Goal: Task Accomplishment & Management: Use online tool/utility

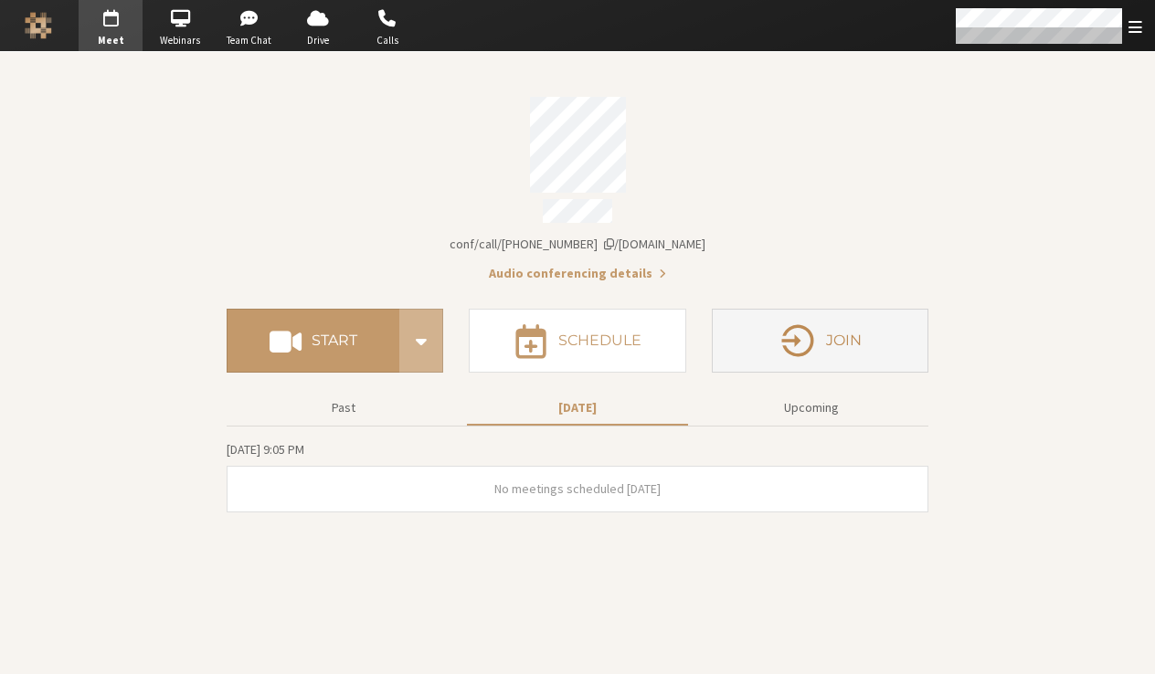
click at [873, 343] on button "Join" at bounding box center [820, 341] width 216 height 64
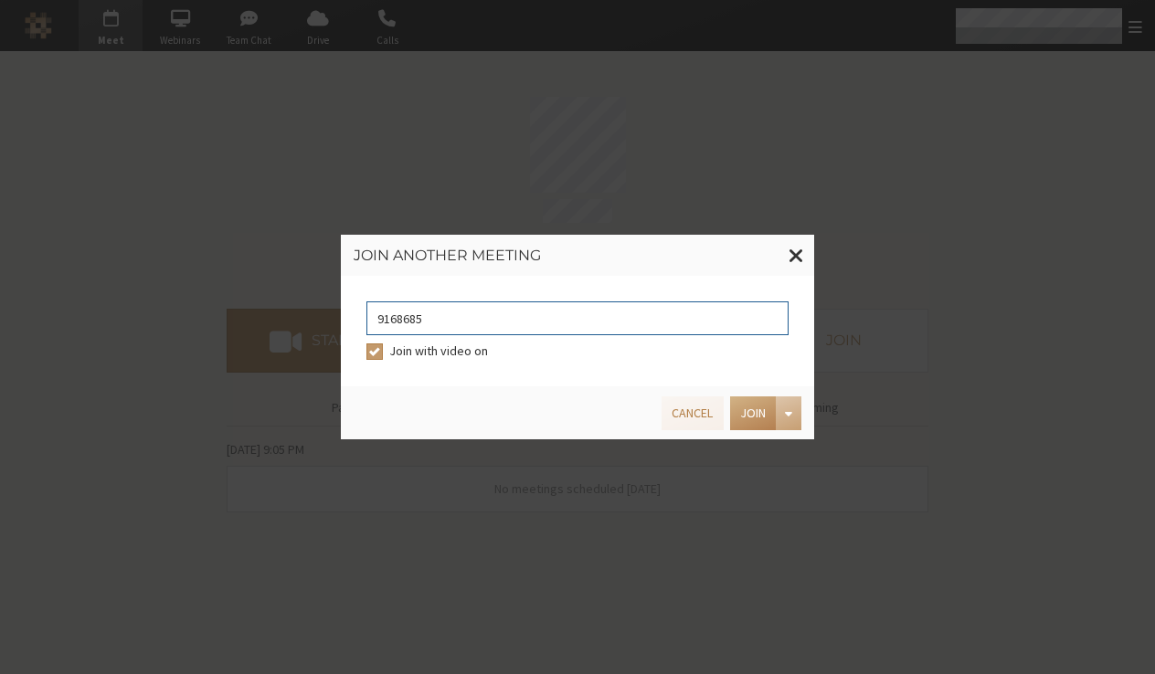
type input "9168685"
click at [371, 357] on input "Join with video on" at bounding box center [374, 351] width 16 height 18
checkbox input "false"
click at [753, 413] on button "Join" at bounding box center [753, 413] width 46 height 34
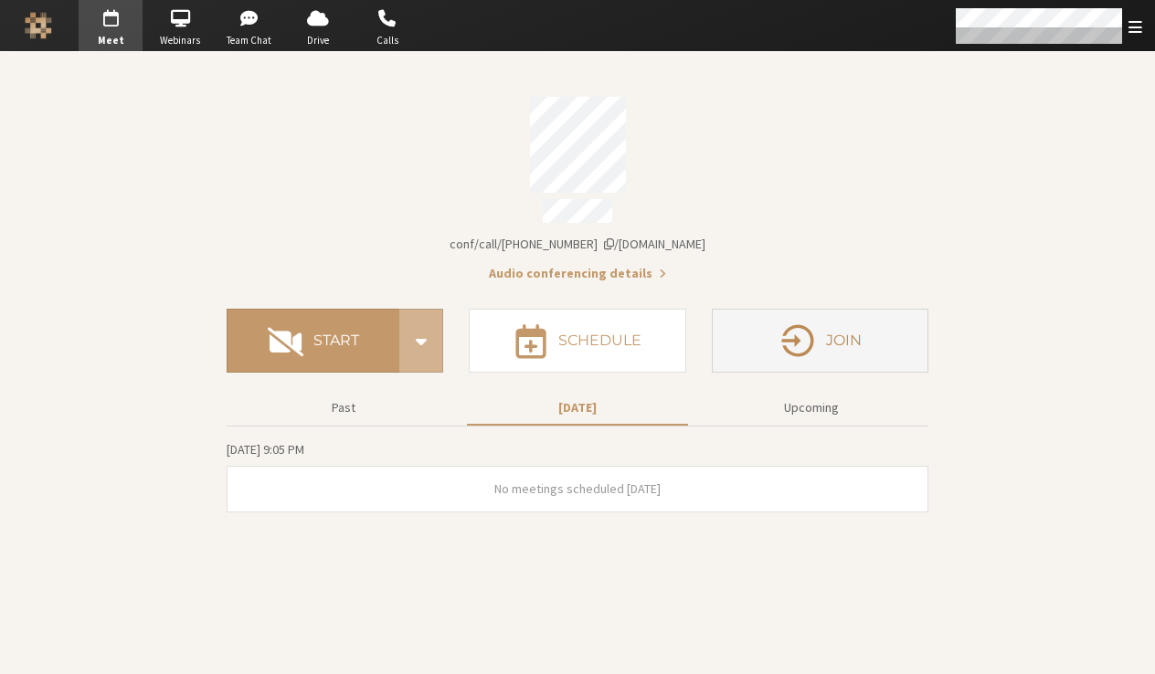
click at [841, 333] on h4 "Join" at bounding box center [844, 340] width 36 height 15
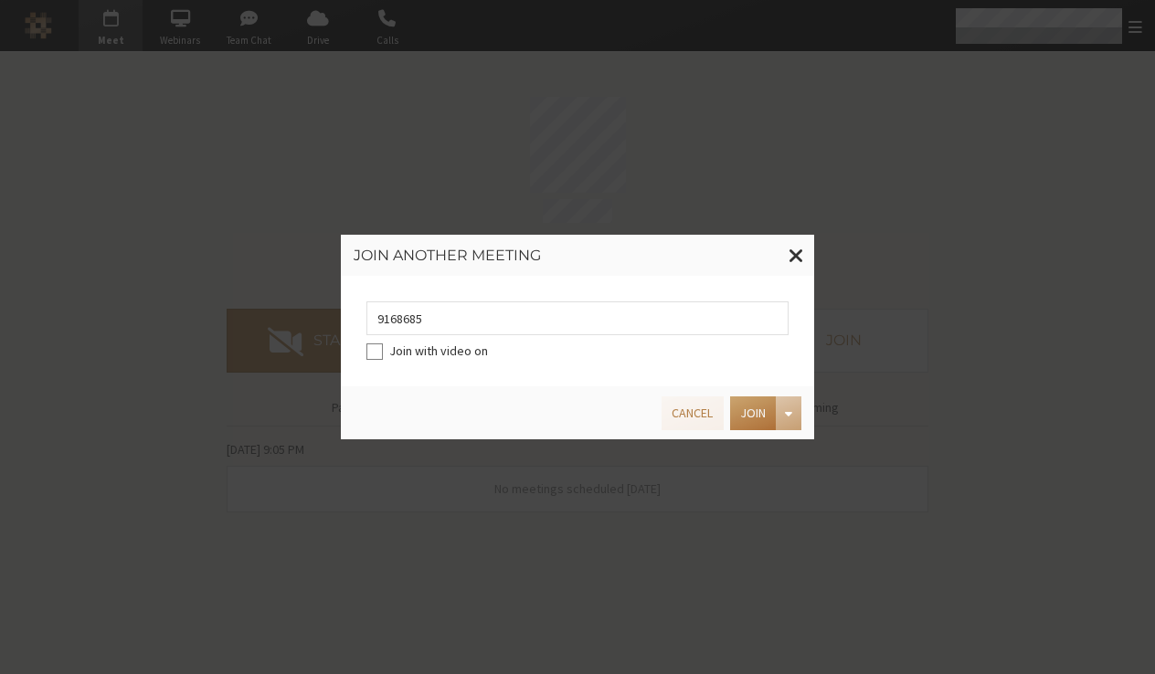
type input "9168685"
click at [739, 407] on button "Join" at bounding box center [753, 413] width 46 height 34
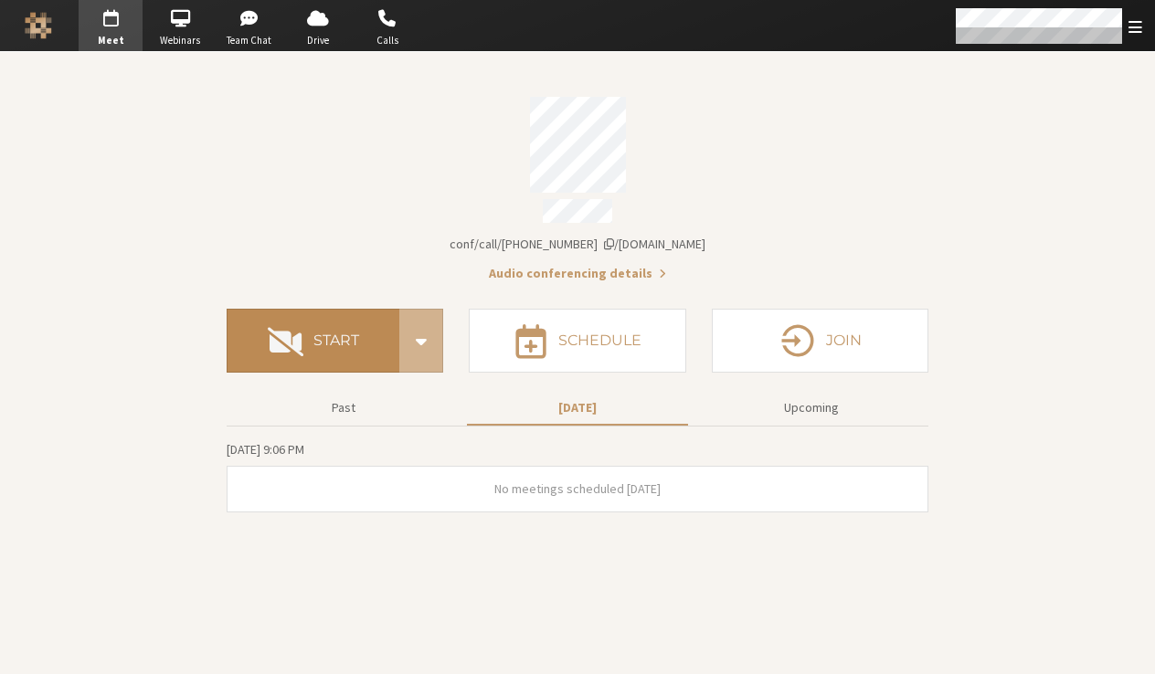
click at [362, 320] on button "Start" at bounding box center [313, 341] width 173 height 64
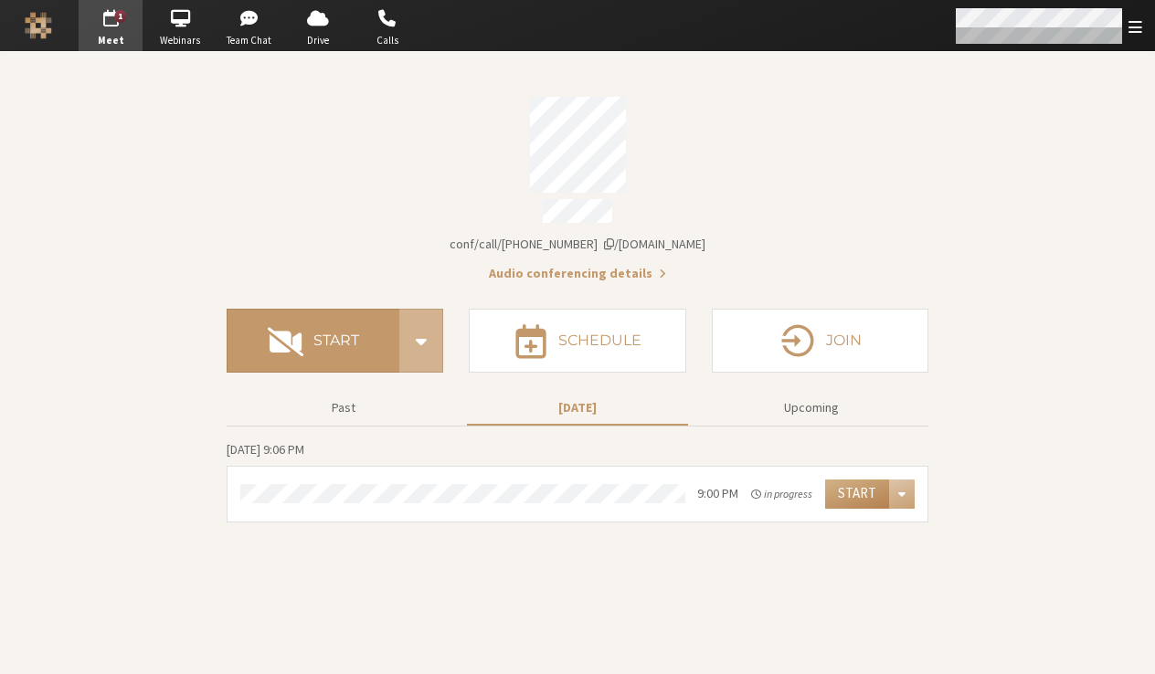
click at [1133, 26] on span "Open menu" at bounding box center [1135, 26] width 14 height 17
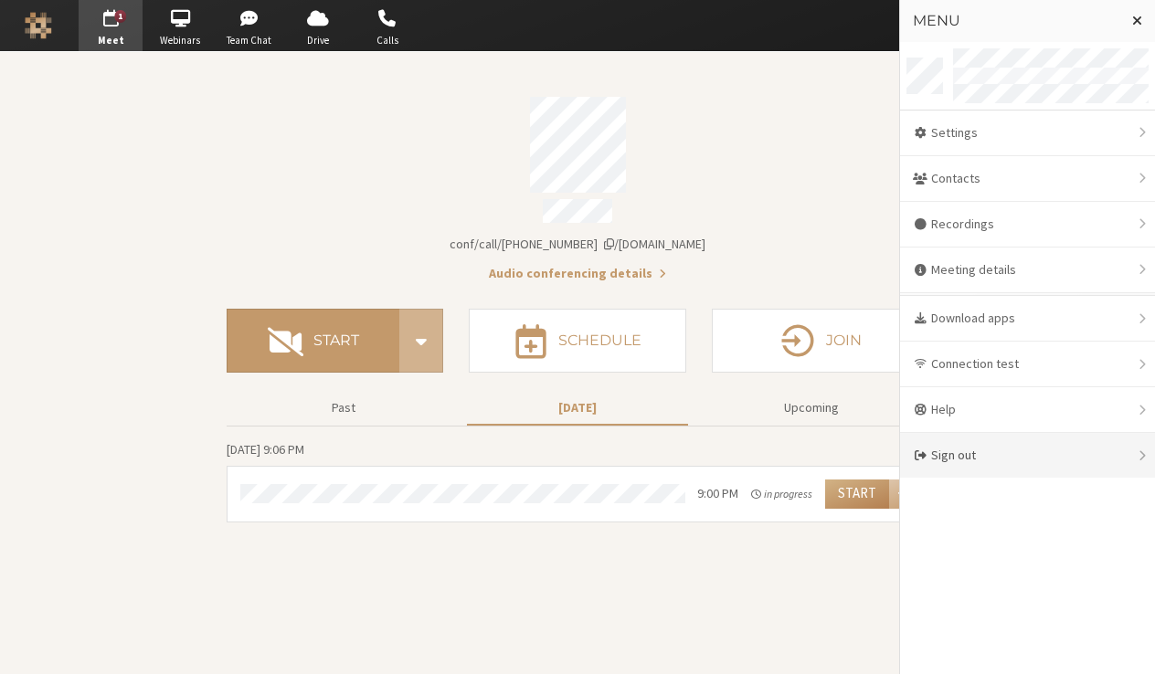
click at [979, 466] on div "Sign out" at bounding box center [1027, 455] width 255 height 45
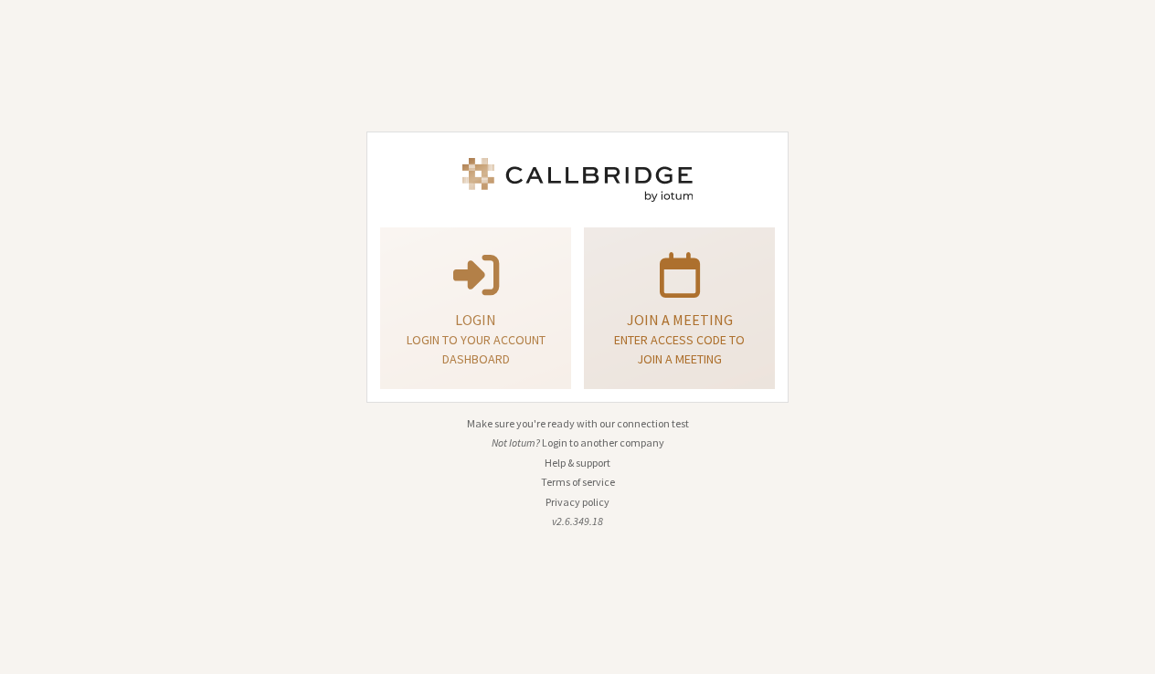
click at [744, 316] on p "Join a meeting" at bounding box center [679, 320] width 145 height 22
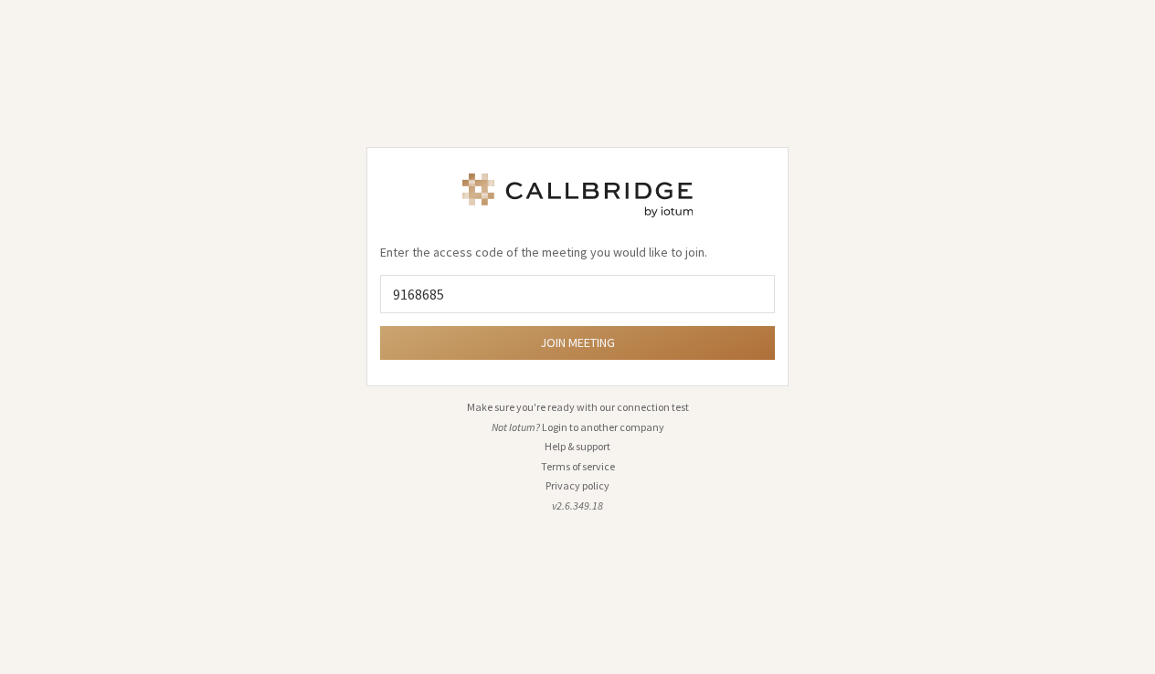
type input "9168685"
click at [660, 351] on button "Join meeting" at bounding box center [577, 343] width 395 height 34
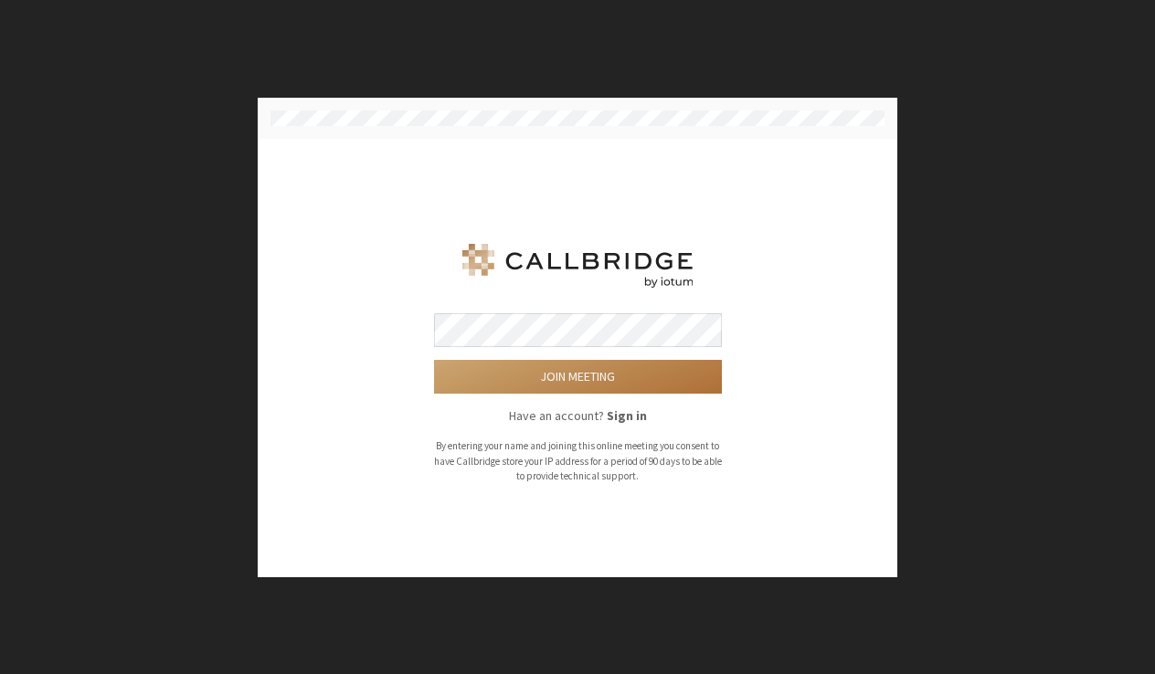
click at [613, 374] on button "Join meeting" at bounding box center [578, 377] width 288 height 34
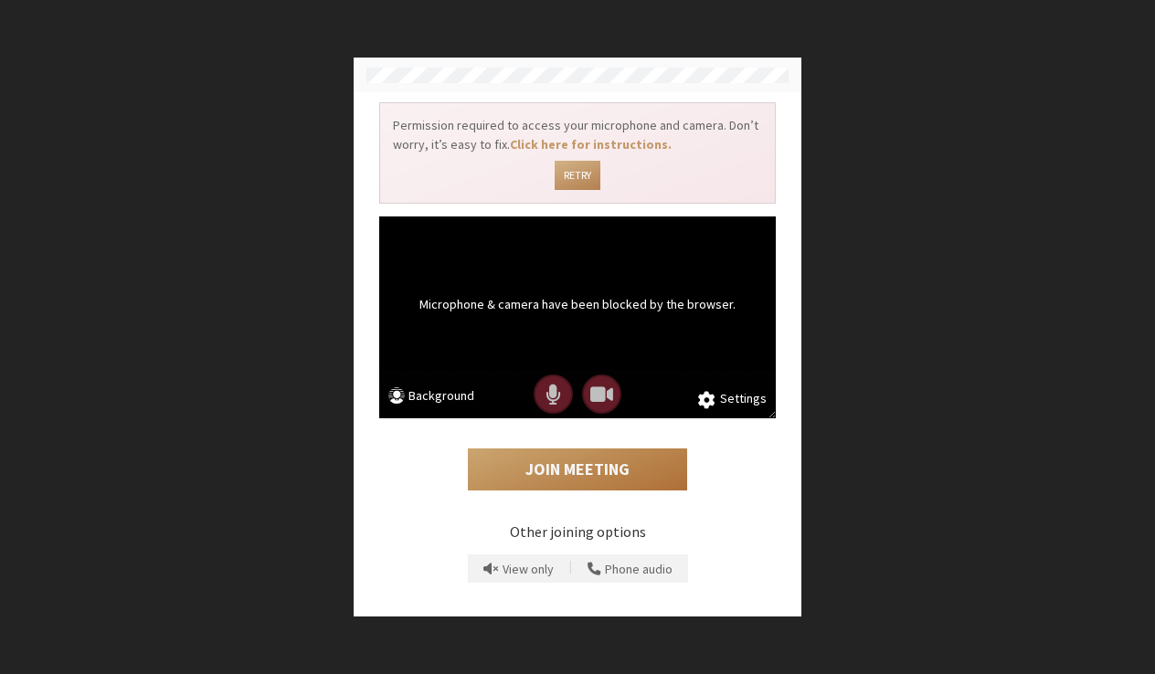
click at [574, 467] on button "Join Meeting" at bounding box center [577, 470] width 219 height 42
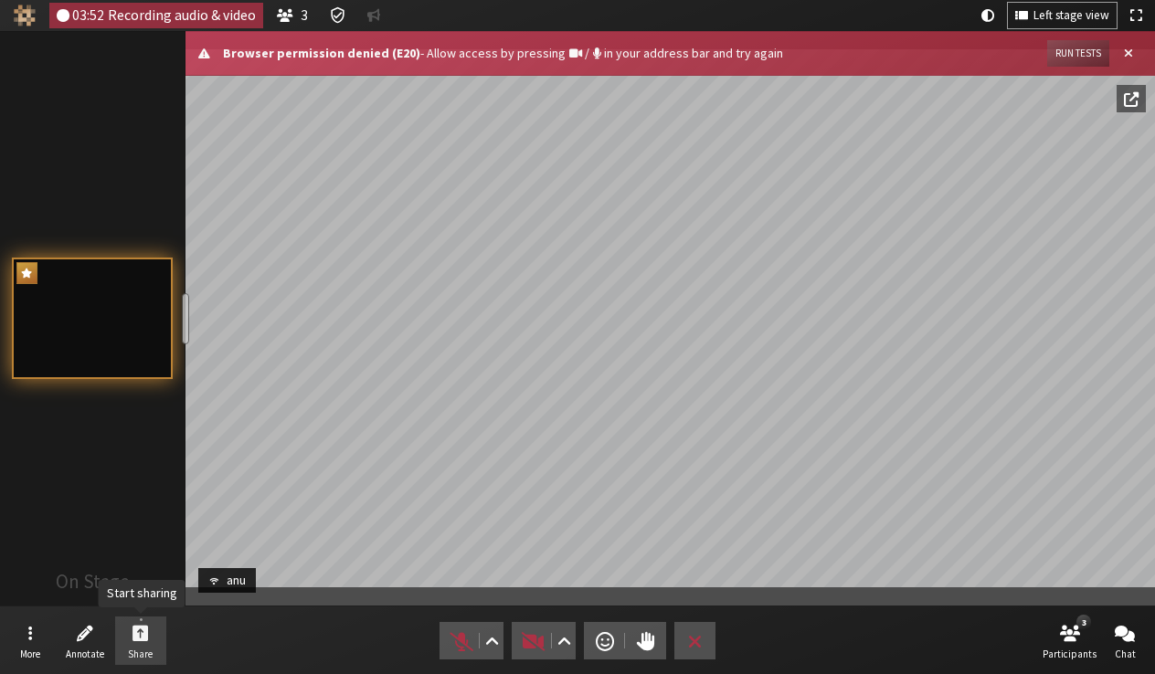
click at [132, 628] on span "Start sharing" at bounding box center [140, 632] width 16 height 21
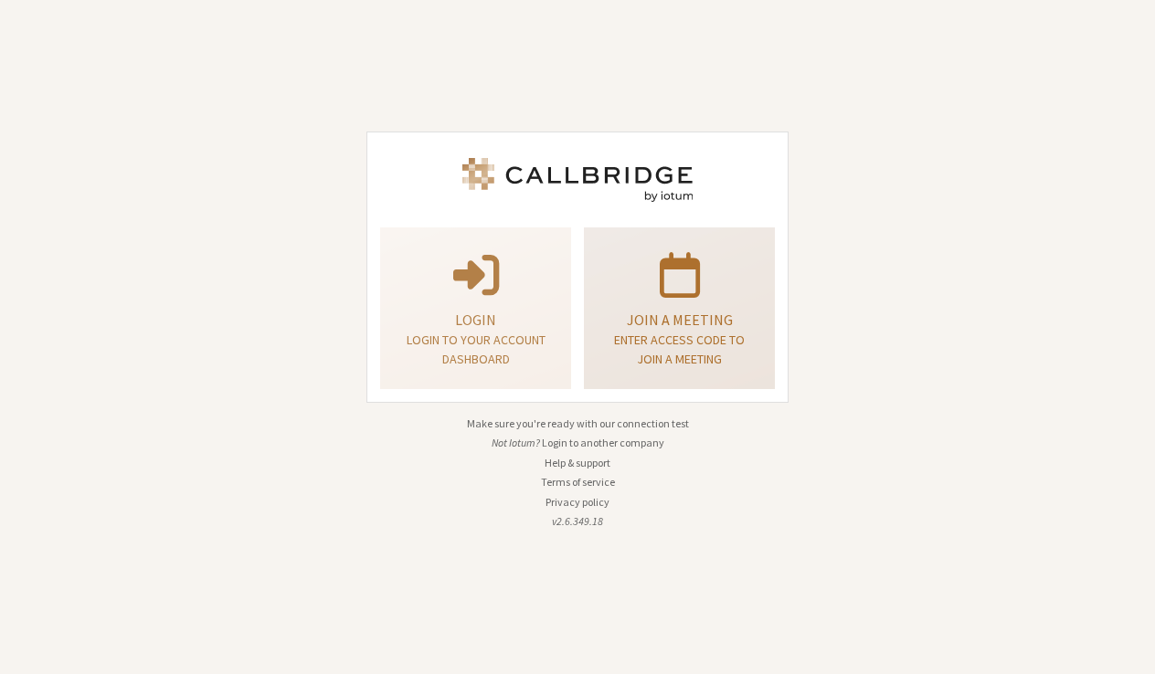
click at [715, 340] on p "Enter access code to join a meeting" at bounding box center [679, 350] width 145 height 38
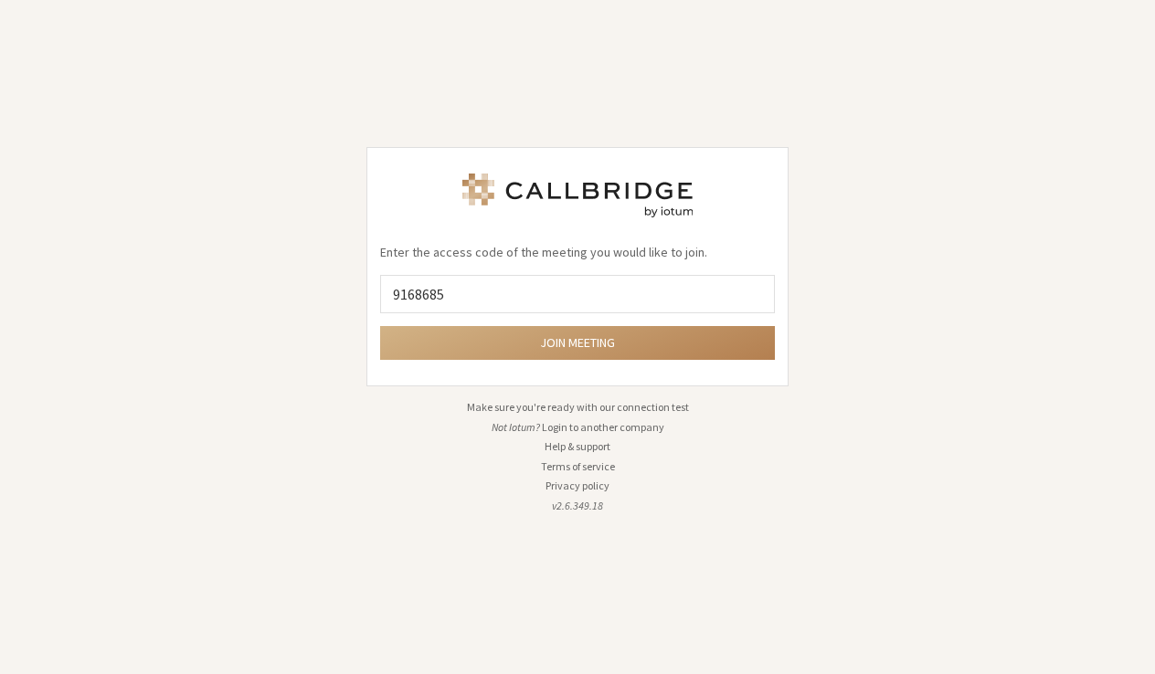
type input "9168685"
click at [577, 343] on button "Join meeting" at bounding box center [577, 343] width 395 height 34
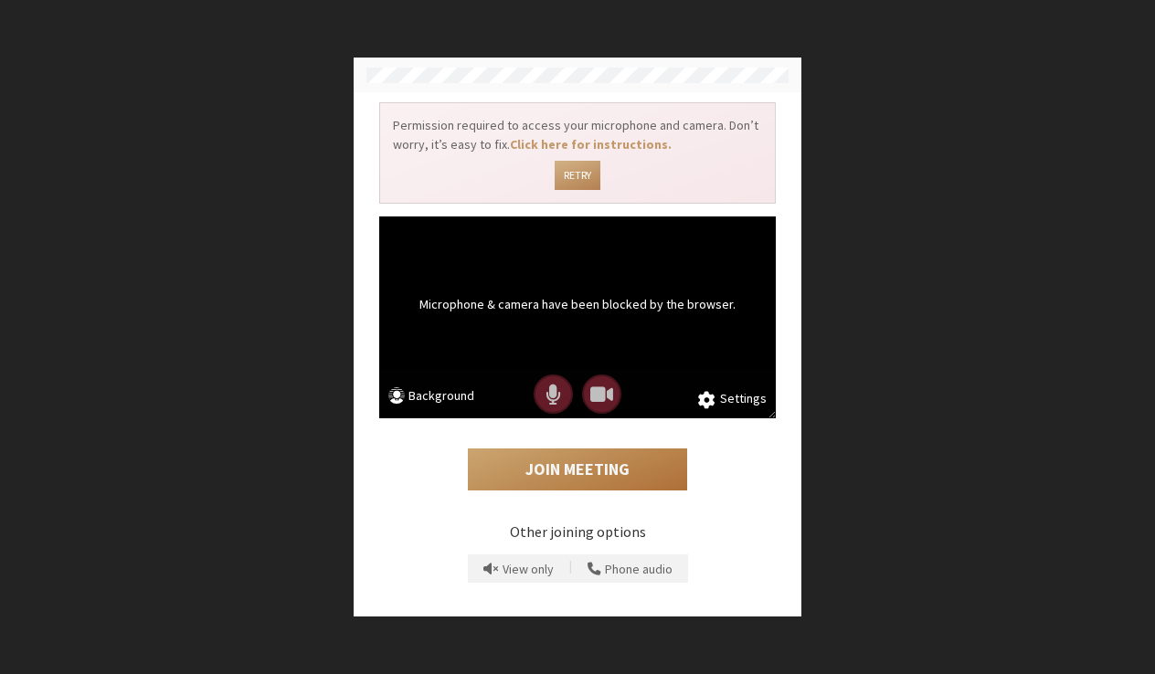
click at [578, 466] on button "Join Meeting" at bounding box center [577, 470] width 219 height 42
